Goal: Navigation & Orientation: Find specific page/section

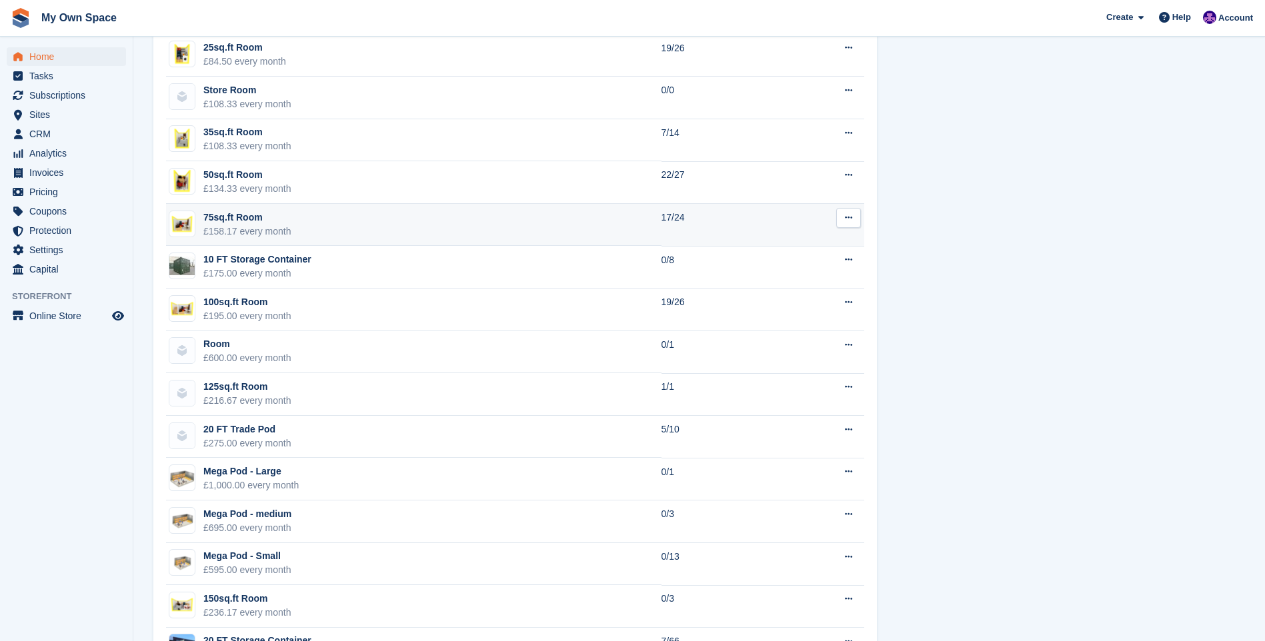
scroll to position [1000, 0]
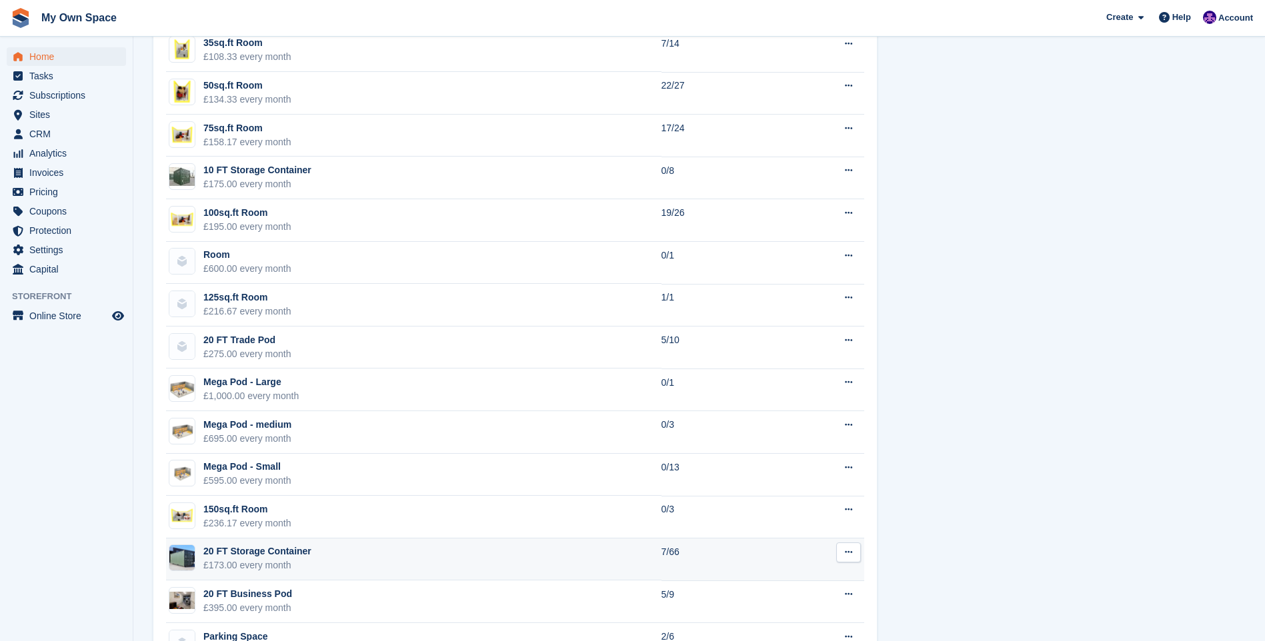
click at [261, 557] on div "20 FT Storage Container" at bounding box center [257, 552] width 108 height 14
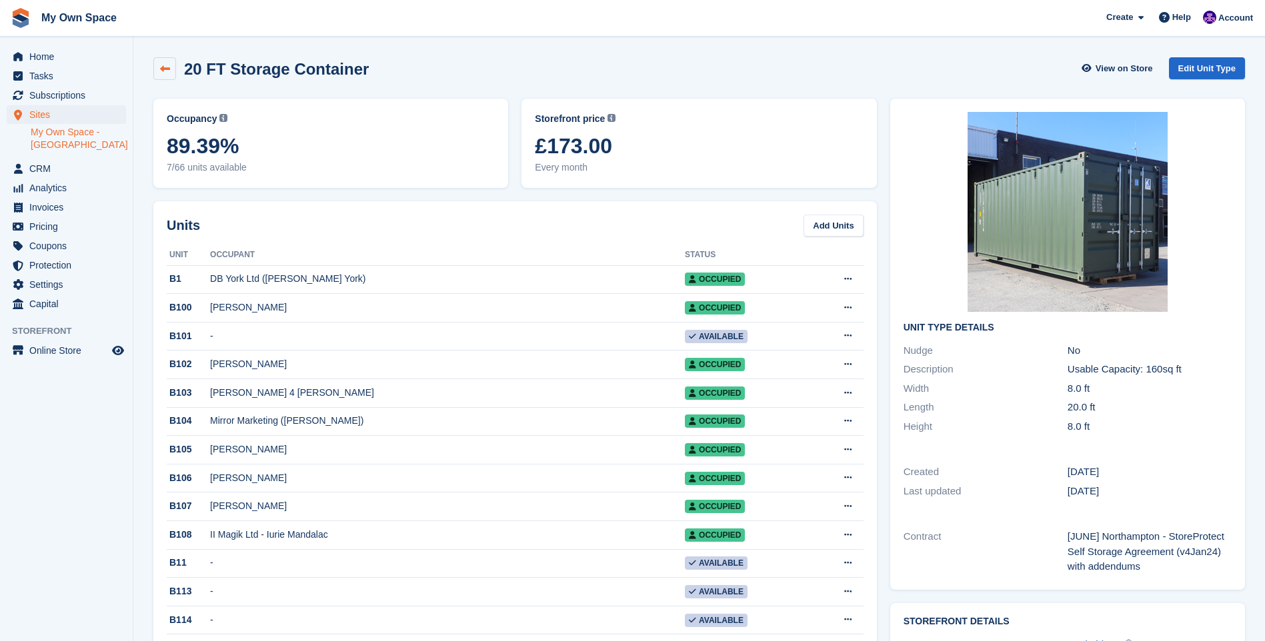
click at [173, 68] on link at bounding box center [164, 68] width 23 height 23
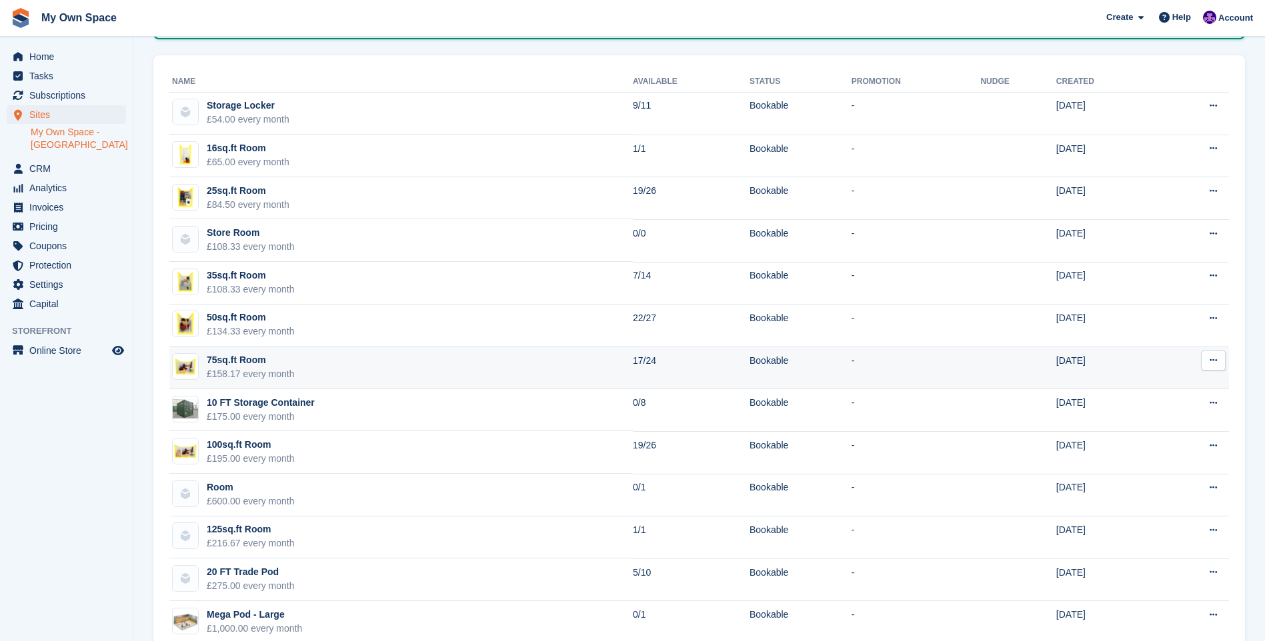
scroll to position [133, 0]
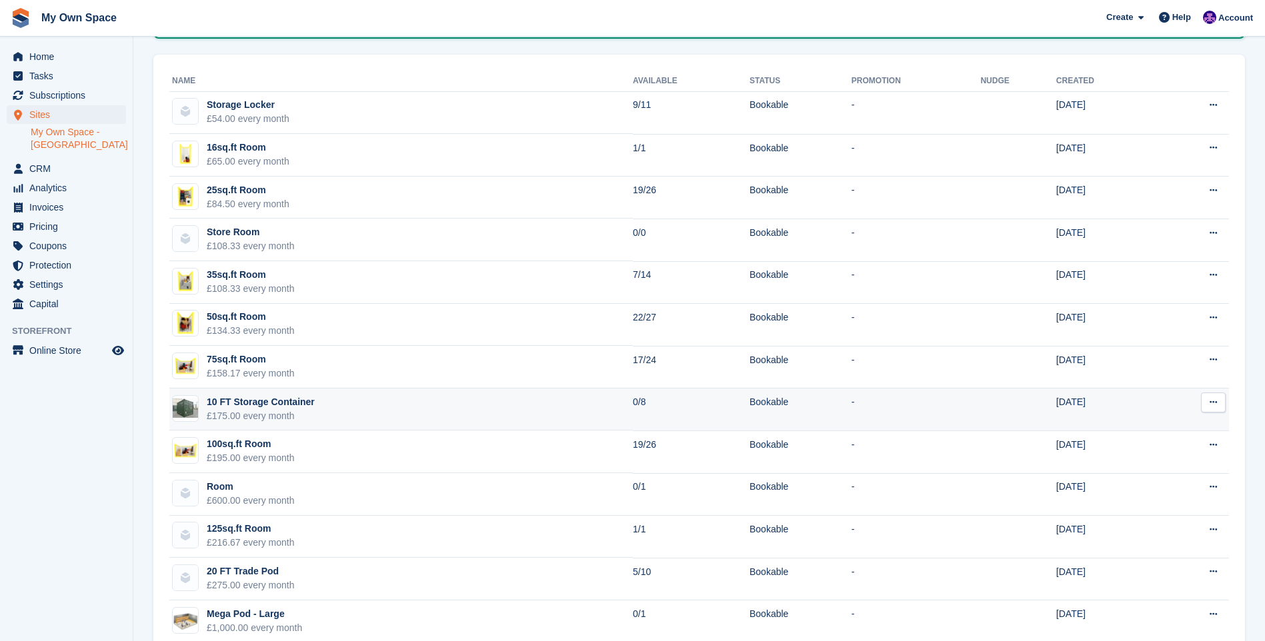
click at [235, 427] on td "10 FT Storage Container £175.00 every month" at bounding box center [400, 410] width 463 height 43
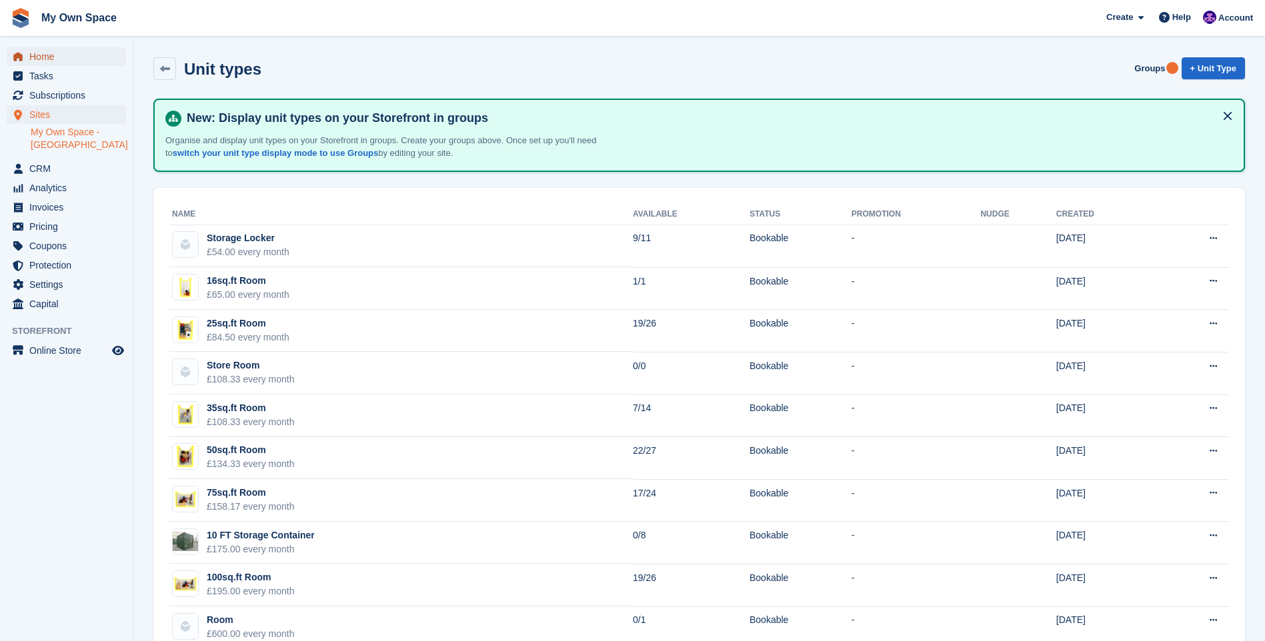
click at [42, 53] on span "Home" at bounding box center [69, 56] width 80 height 19
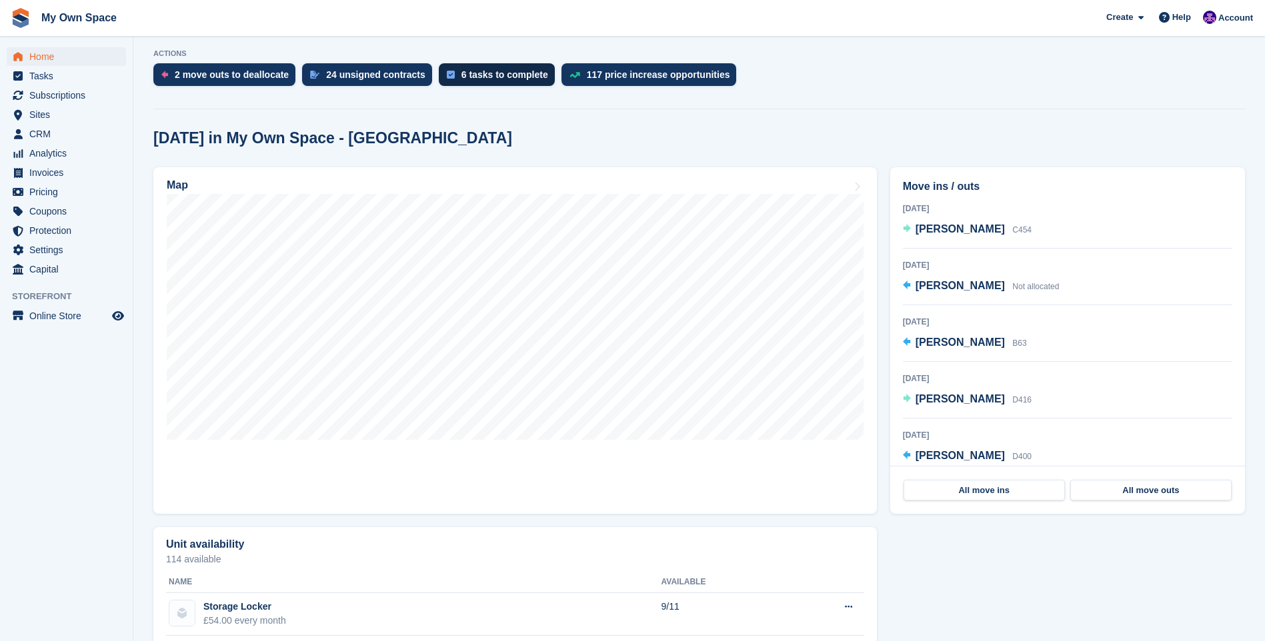
click at [477, 70] on div "6 tasks to complete" at bounding box center [504, 74] width 87 height 11
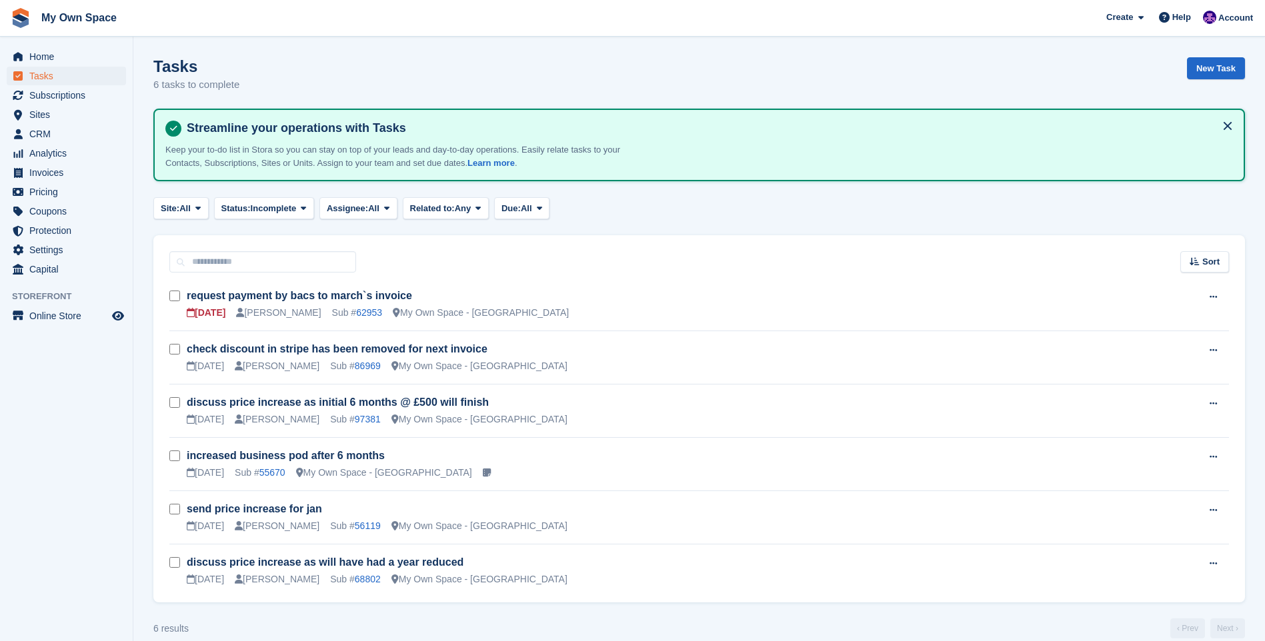
scroll to position [17, 0]
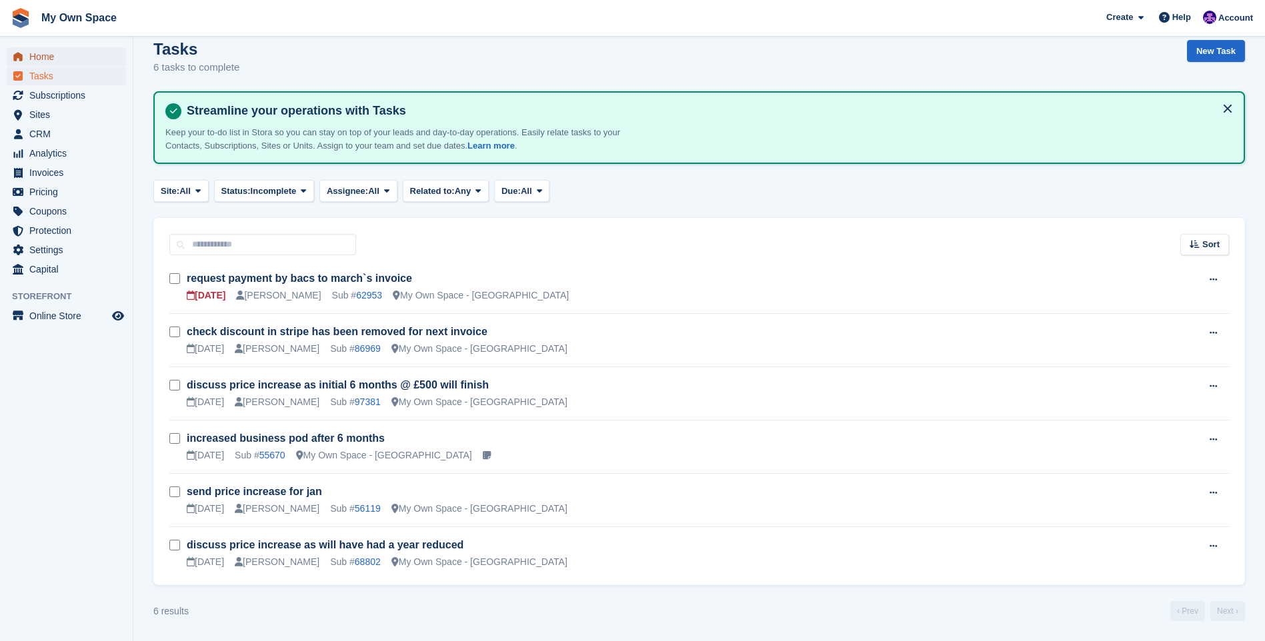
click at [51, 53] on span "Home" at bounding box center [69, 56] width 80 height 19
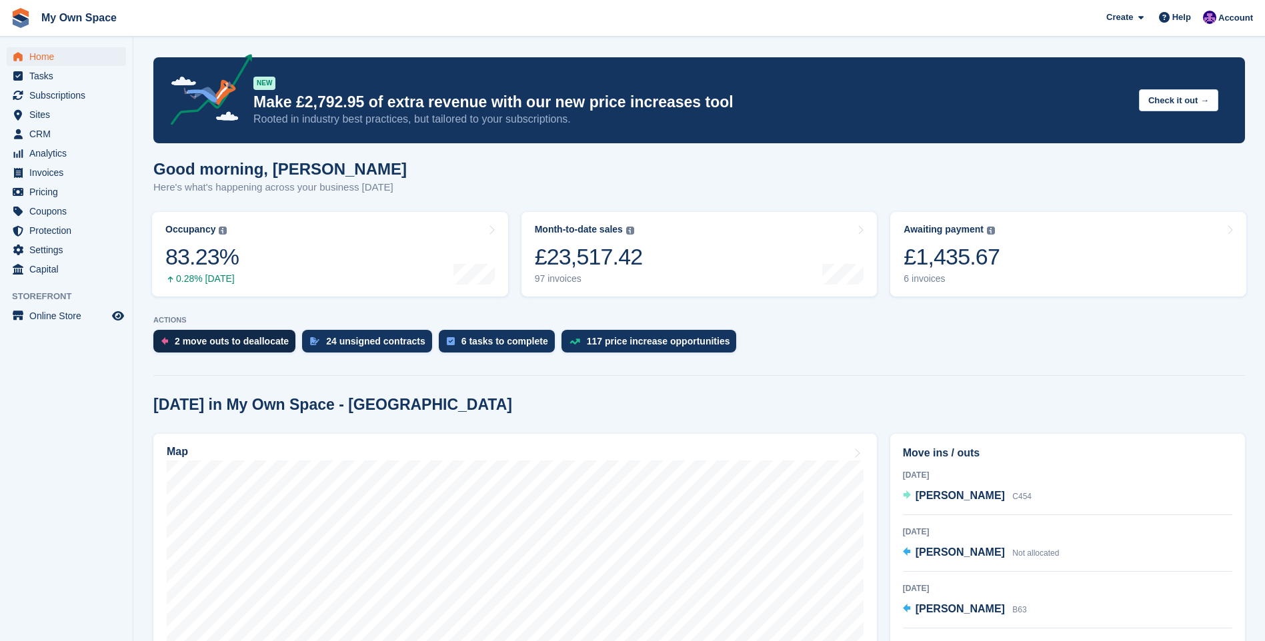
click at [230, 346] on div "2 move outs to deallocate" at bounding box center [232, 341] width 114 height 11
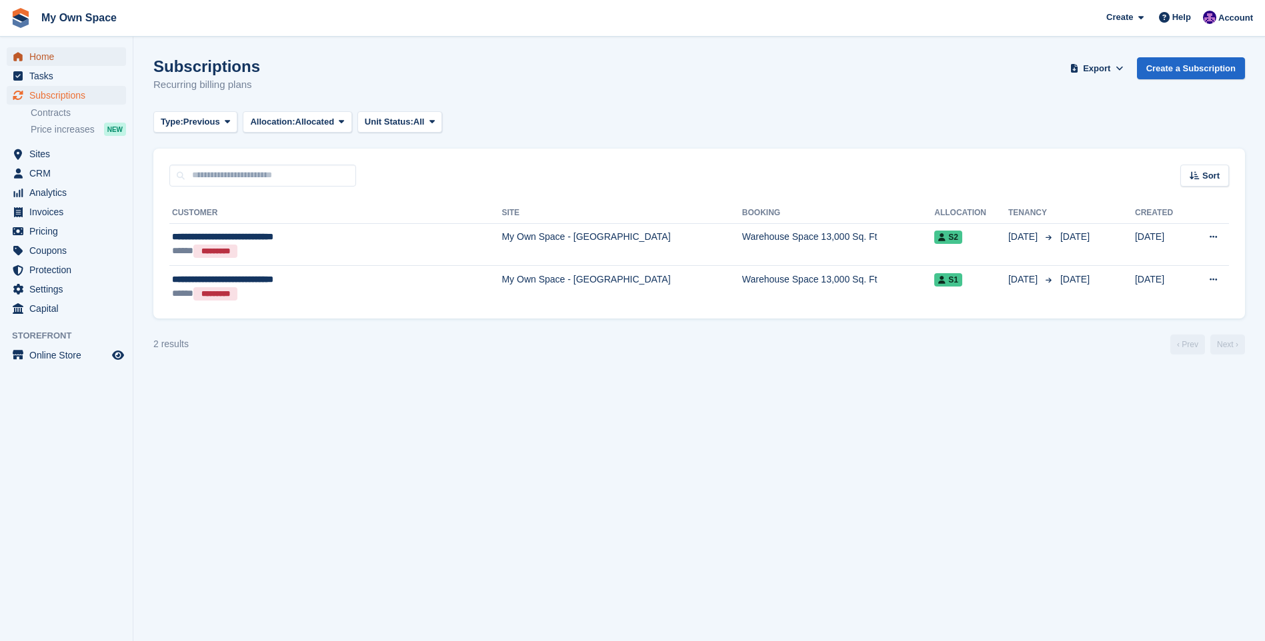
click at [63, 51] on span "Home" at bounding box center [69, 56] width 80 height 19
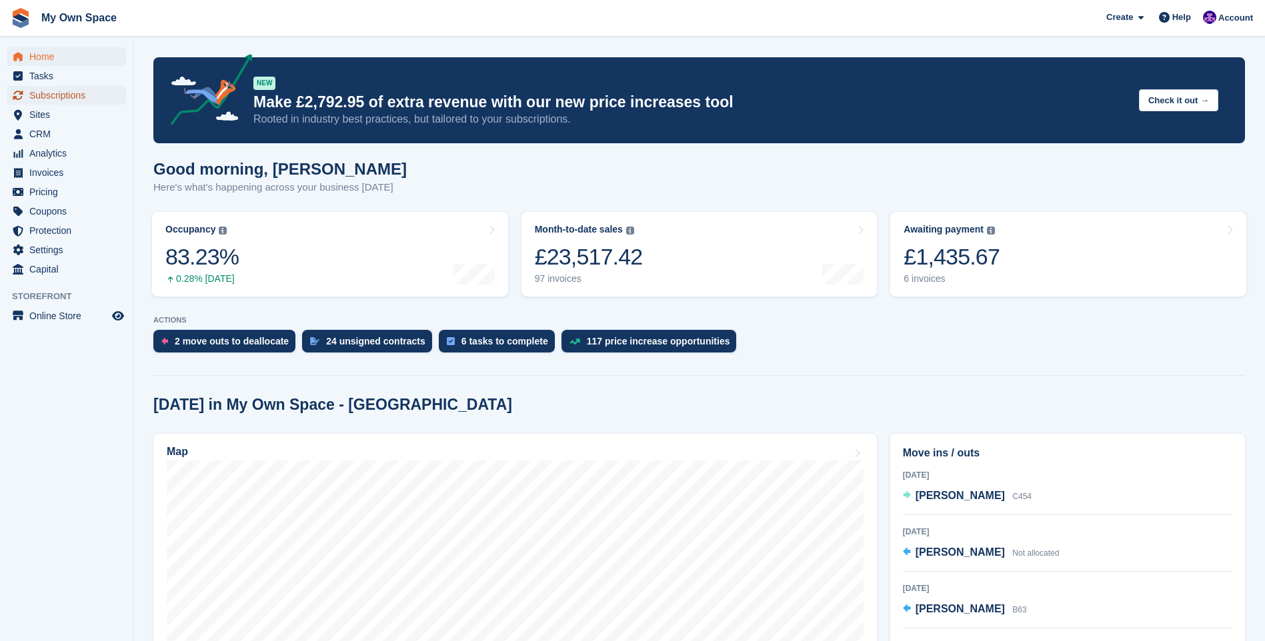
click at [63, 95] on span "Subscriptions" at bounding box center [69, 95] width 80 height 19
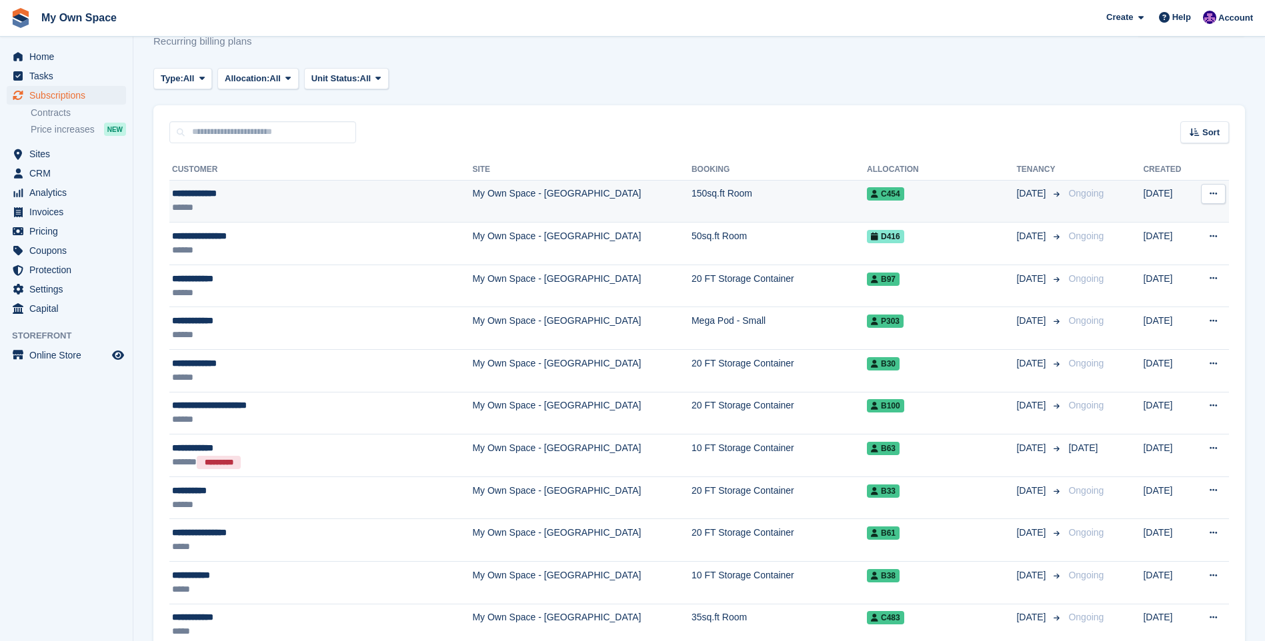
scroll to position [67, 0]
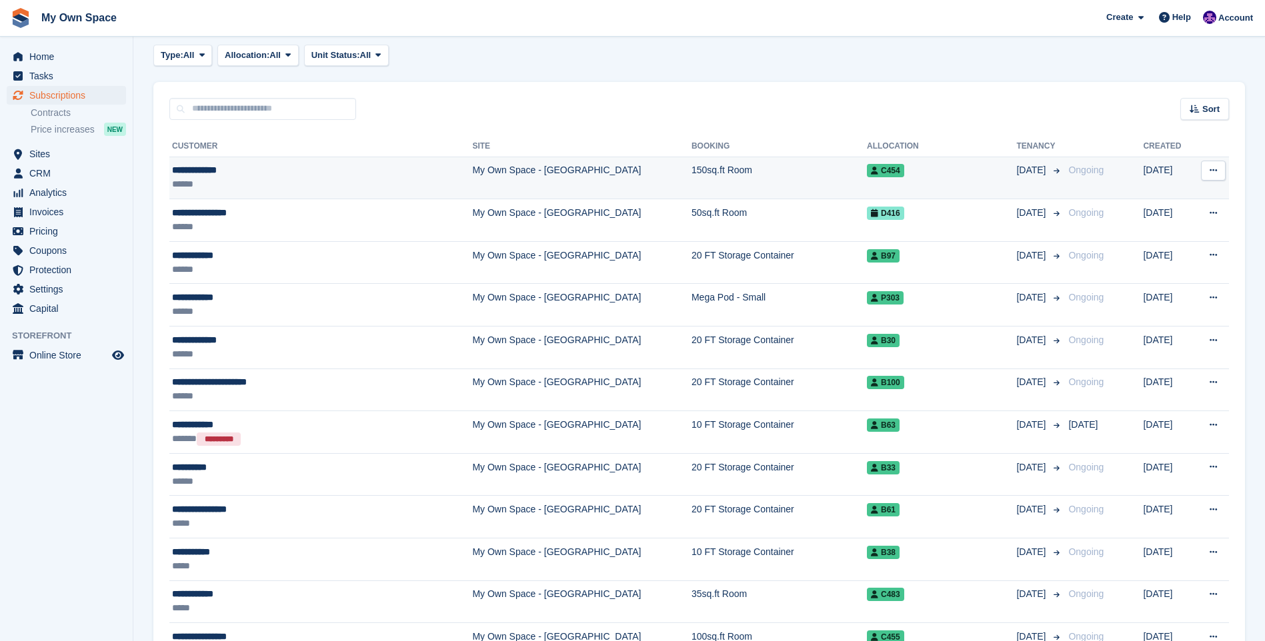
click at [239, 161] on td "**********" at bounding box center [320, 178] width 303 height 43
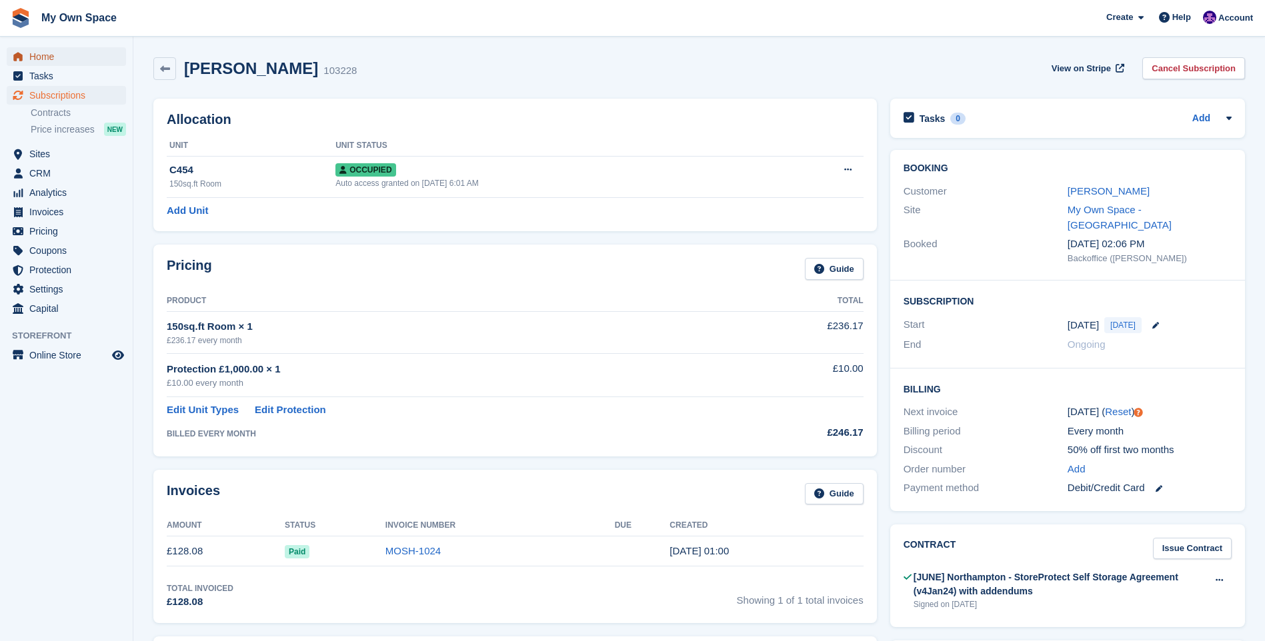
click at [53, 57] on span "Home" at bounding box center [69, 56] width 80 height 19
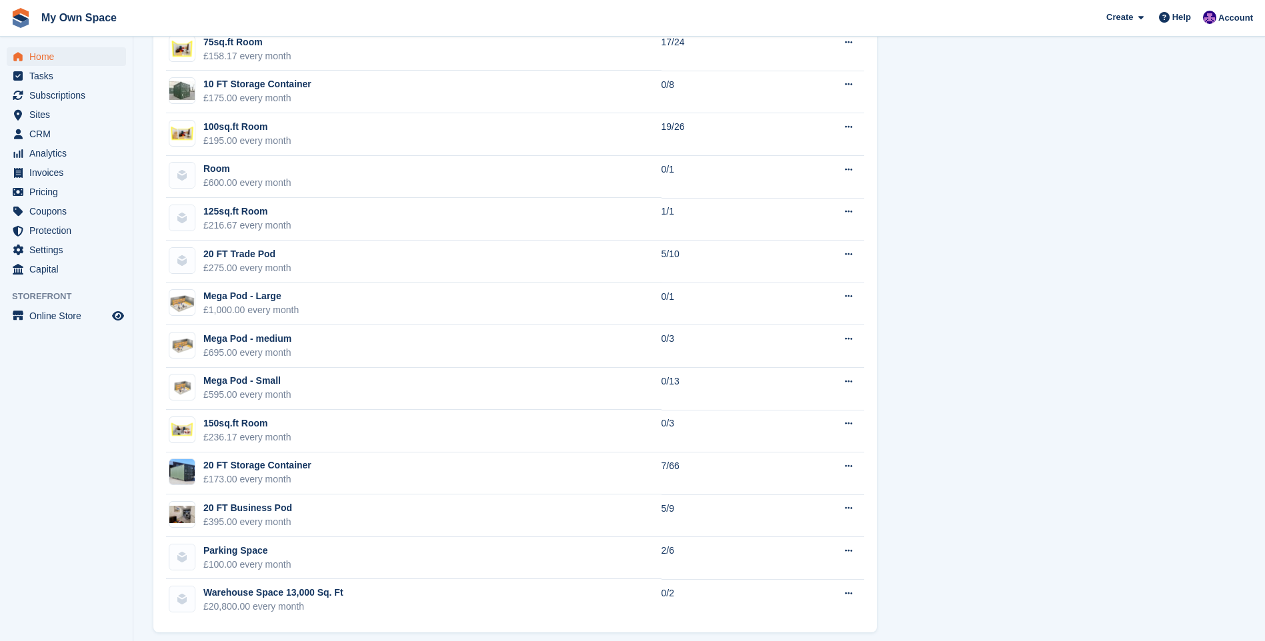
scroll to position [1097, 0]
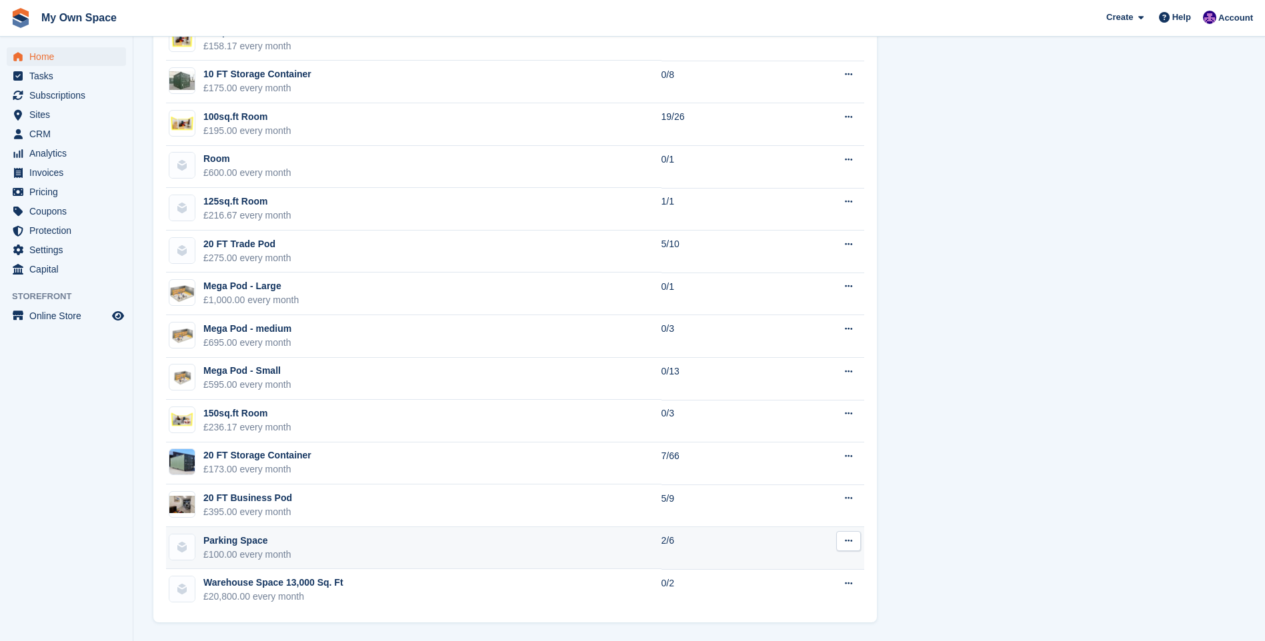
click at [225, 541] on div "Parking Space" at bounding box center [247, 541] width 88 height 14
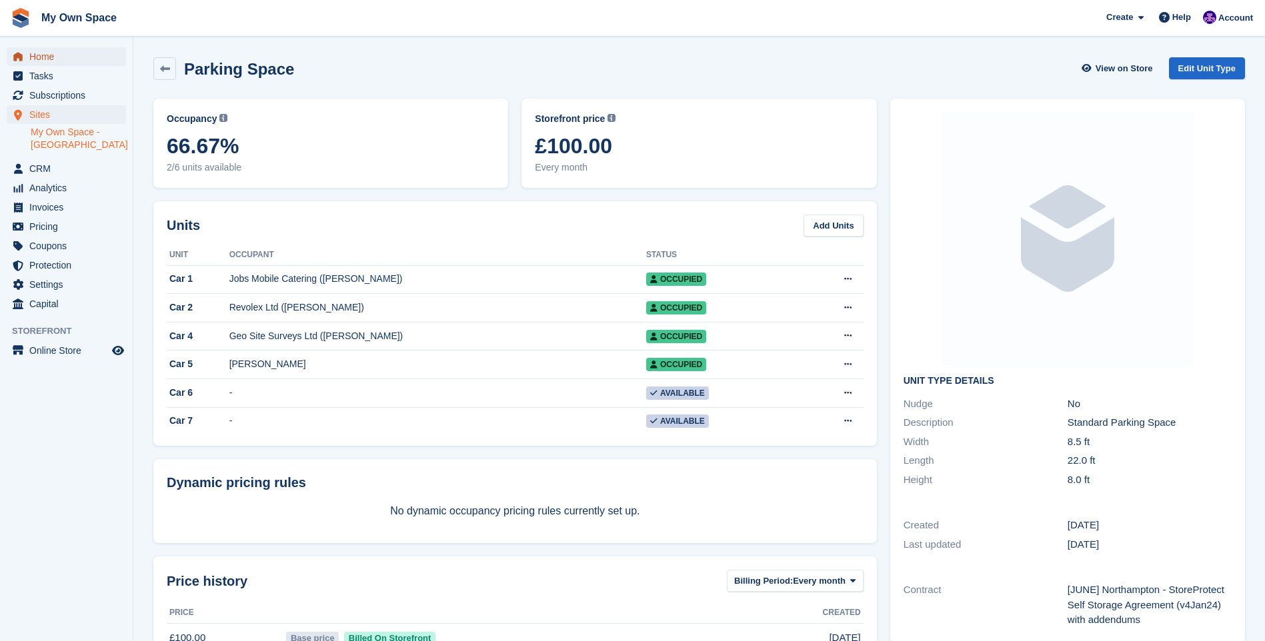
click at [53, 54] on span "Home" at bounding box center [69, 56] width 80 height 19
